Goal: Information Seeking & Learning: Compare options

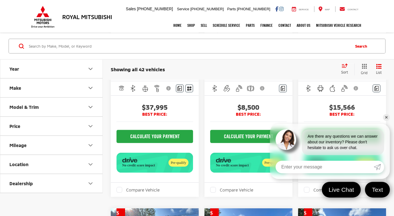
scroll to position [862, 0]
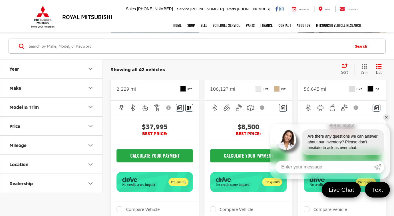
click at [386, 119] on link "✕" at bounding box center [385, 117] width 7 height 7
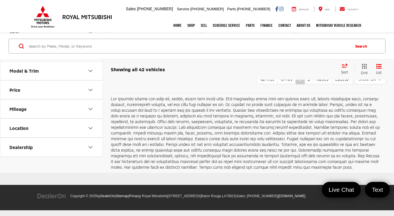
scroll to position [2194, 0]
click at [92, 55] on icon "Make" at bounding box center [90, 51] width 7 height 7
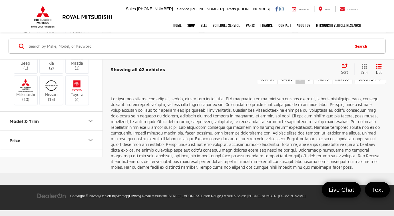
scroll to position [84, 0]
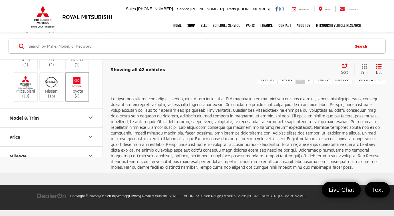
click at [77, 89] on img at bounding box center [77, 82] width 16 height 13
click at [0, 0] on input "Toyota (4)" at bounding box center [0, 0] width 0 height 0
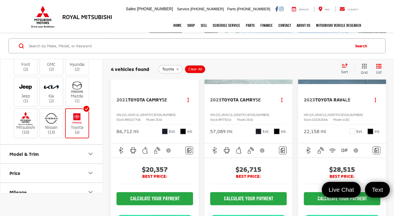
scroll to position [48, 0]
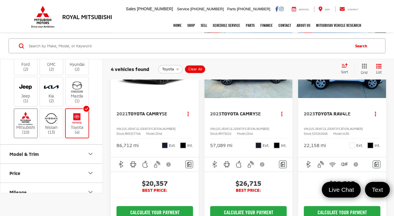
click at [27, 123] on img at bounding box center [26, 118] width 16 height 13
click at [0, 0] on input "Mitsubishi (10)" at bounding box center [0, 0] width 0 height 0
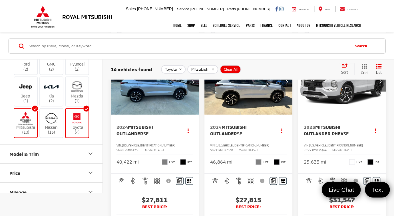
scroll to position [243, 0]
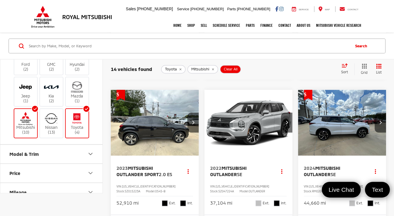
click at [325, 48] on input "Search by Make, Model, or Keyword" at bounding box center [188, 46] width 321 height 14
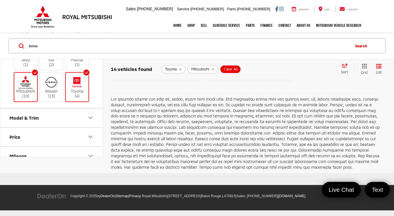
scroll to position [1345, 0]
type input "bmw"
click at [35, 99] on label "Mitsubishi (10)" at bounding box center [25, 87] width 23 height 23
click at [0, 0] on input "Mitsubishi (10)" at bounding box center [0, 0] width 0 height 0
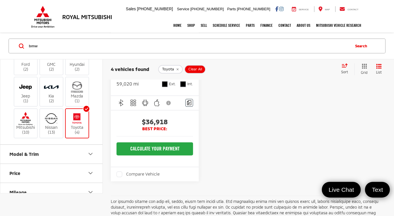
click at [85, 112] on label "Toyota (4)" at bounding box center [77, 123] width 23 height 23
click at [0, 0] on input "Toyota (4)" at bounding box center [0, 0] width 0 height 0
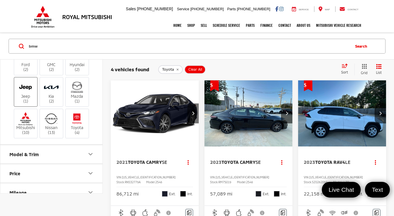
click at [28, 95] on label "Jeep (1)" at bounding box center [25, 91] width 23 height 23
click at [0, 0] on input "Jeep (1)" at bounding box center [0, 0] width 0 height 0
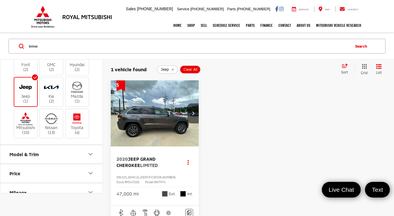
click at [28, 84] on img at bounding box center [26, 86] width 16 height 13
click at [0, 0] on input "Jeep (1)" at bounding box center [0, 0] width 0 height 0
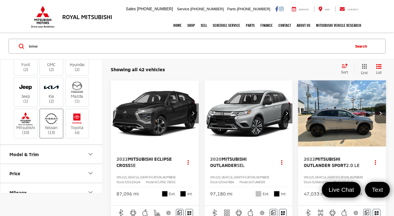
click at [53, 116] on img at bounding box center [51, 118] width 16 height 13
click at [0, 0] on input "Nissan (13)" at bounding box center [0, 0] width 0 height 0
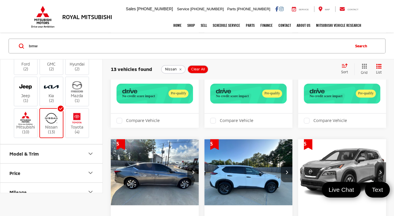
scroll to position [102, 0]
